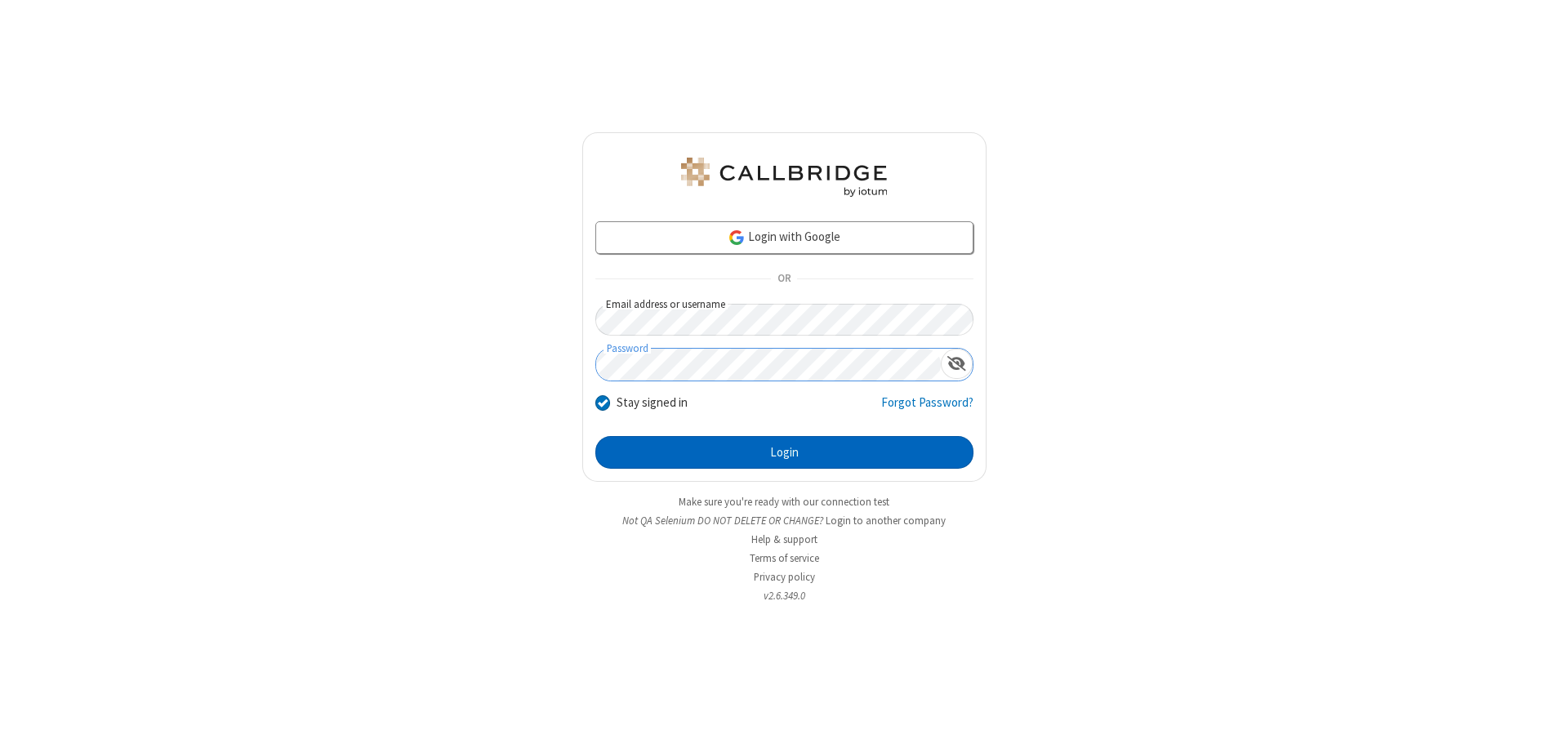
click at [784, 452] on button "Login" at bounding box center [784, 451] width 378 height 32
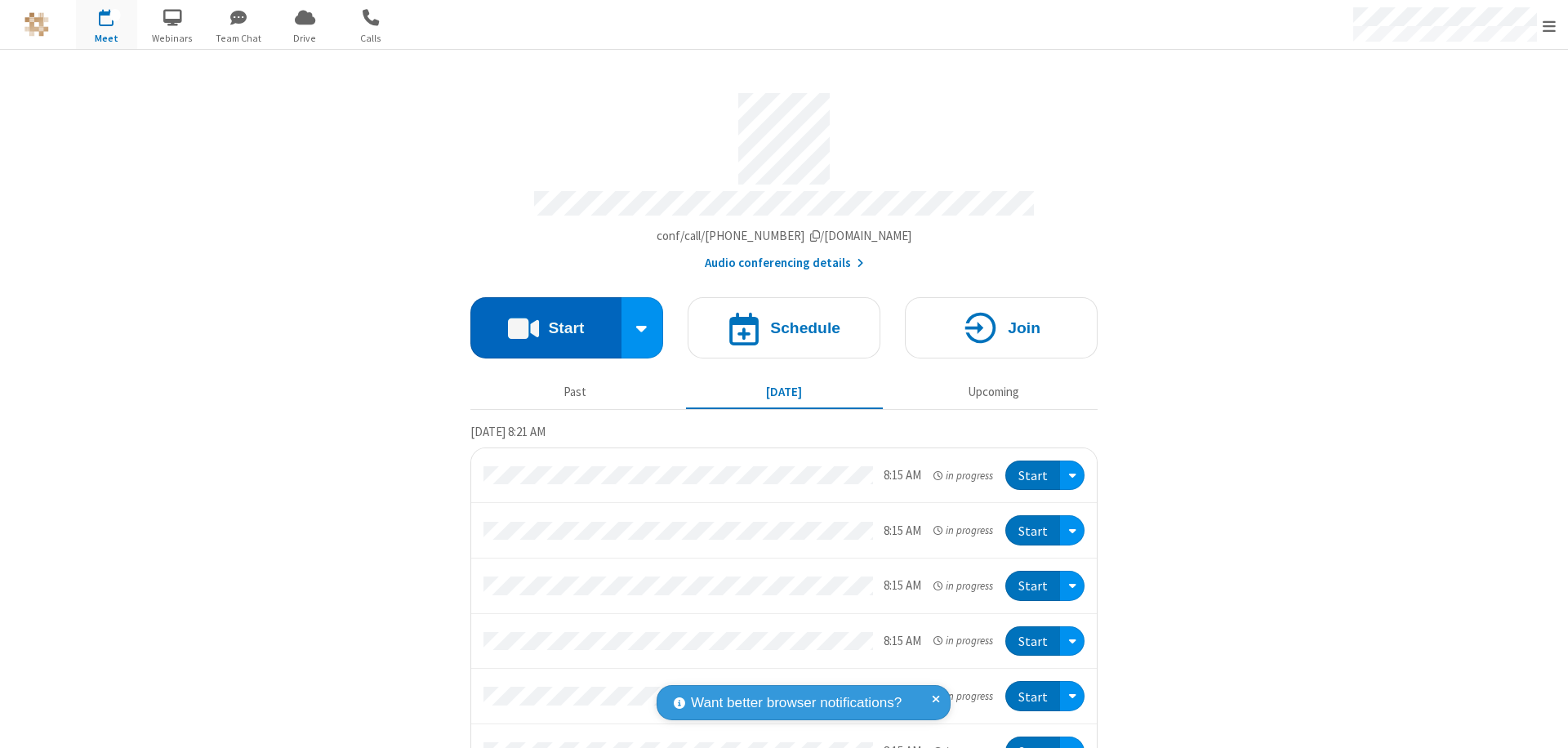
click at [539, 320] on button "Start" at bounding box center [546, 328] width 151 height 61
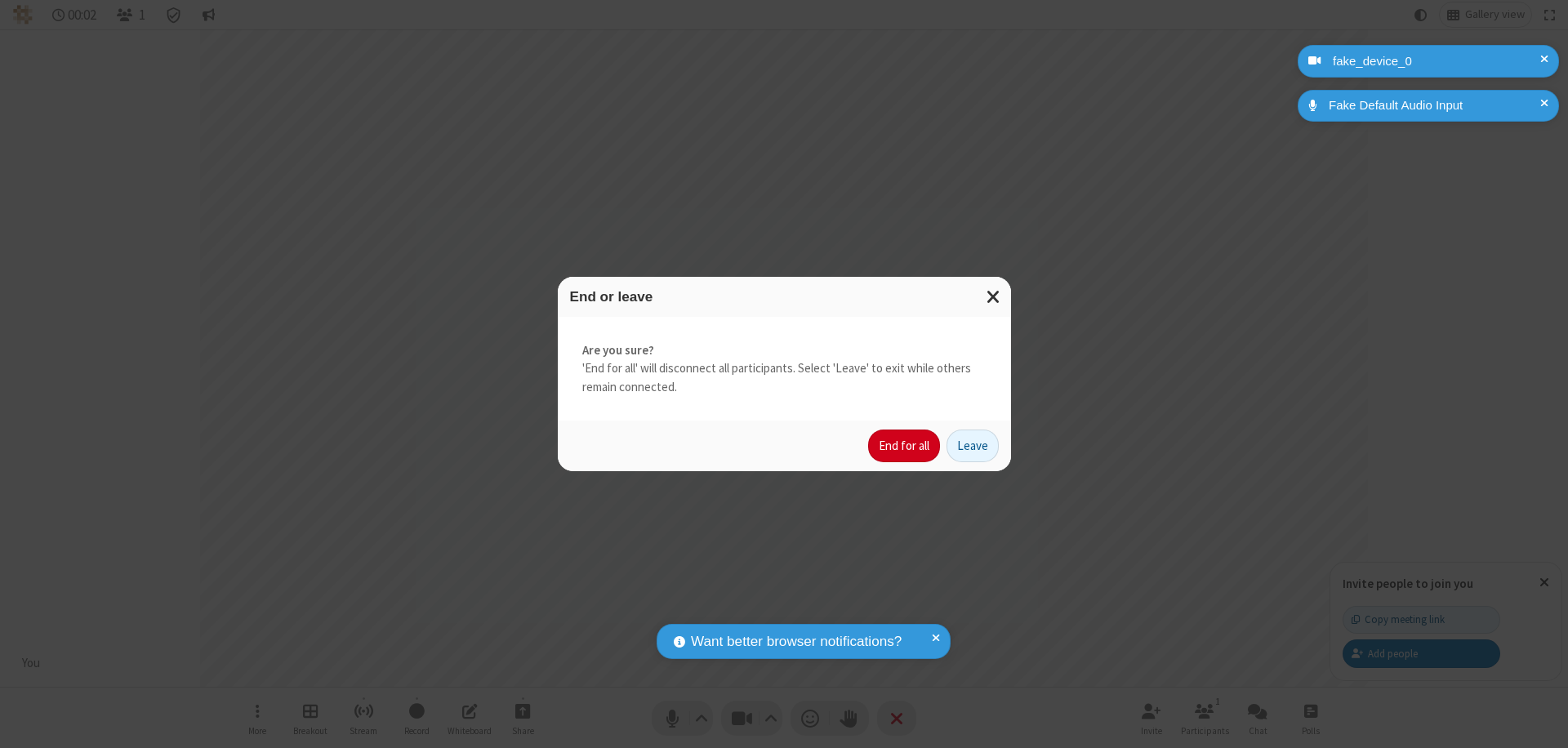
click at [905, 446] on button "End for all" at bounding box center [903, 445] width 72 height 32
